Goal: Check status: Check status

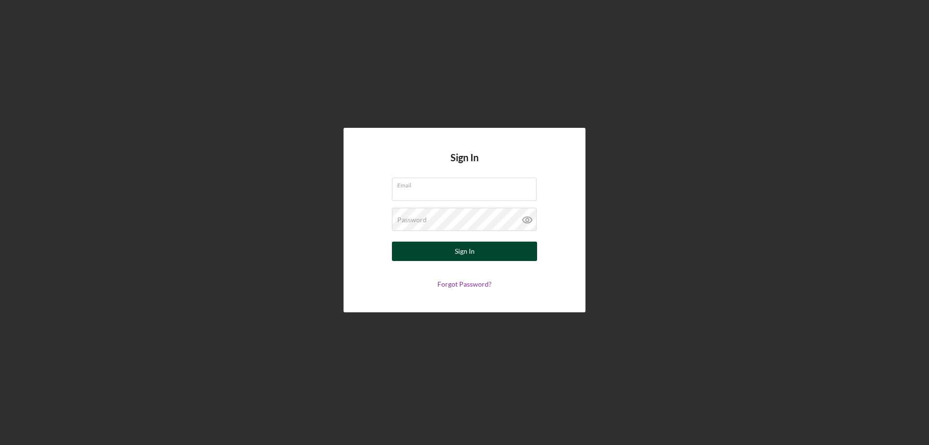
type input "[EMAIL_ADDRESS][DOMAIN_NAME]"
click at [412, 254] on button "Sign In" at bounding box center [464, 250] width 145 height 19
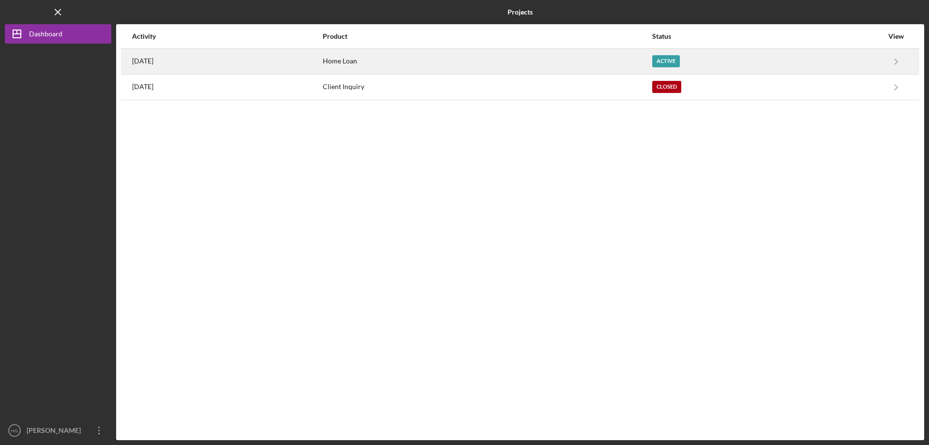
click at [262, 69] on div "[DATE]" at bounding box center [227, 61] width 190 height 24
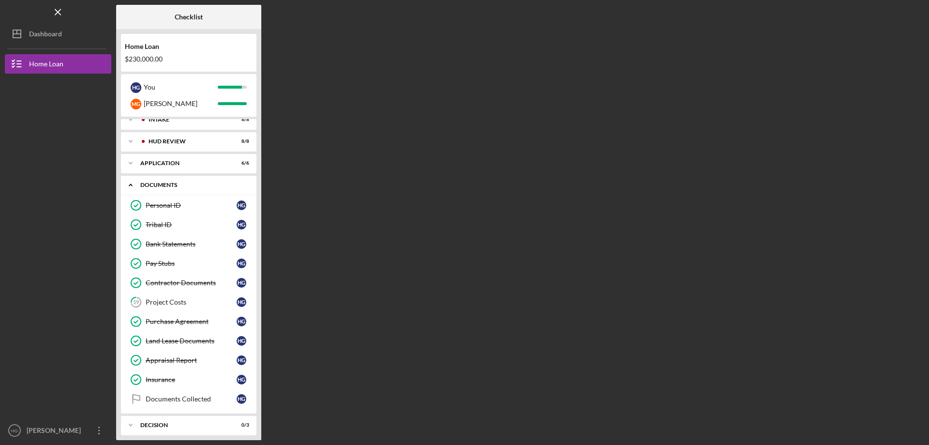
scroll to position [35, 0]
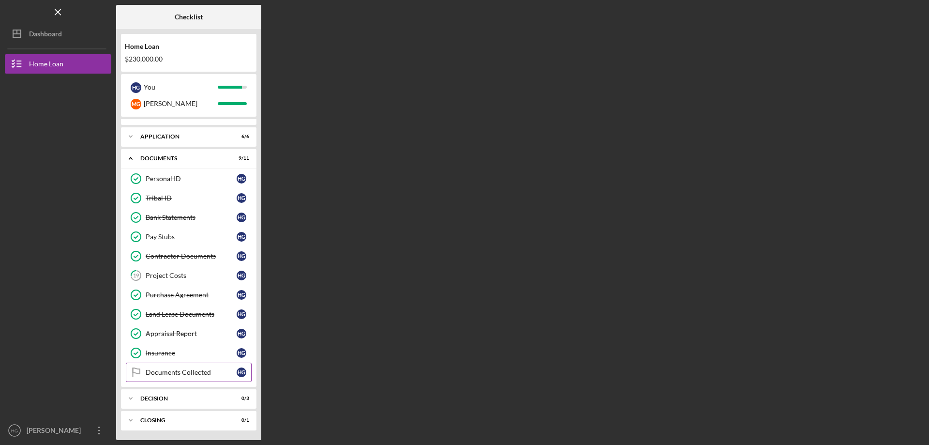
click at [195, 371] on div "Documents Collected" at bounding box center [191, 372] width 91 height 8
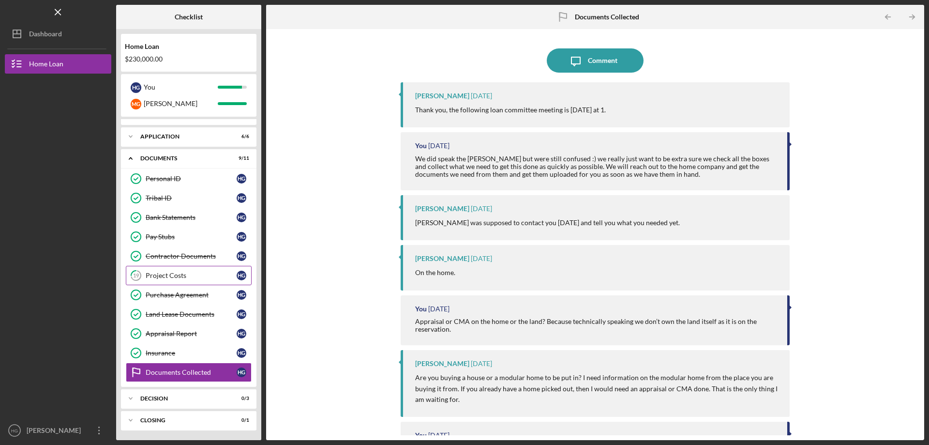
click at [208, 274] on div "Project Costs" at bounding box center [191, 275] width 91 height 8
